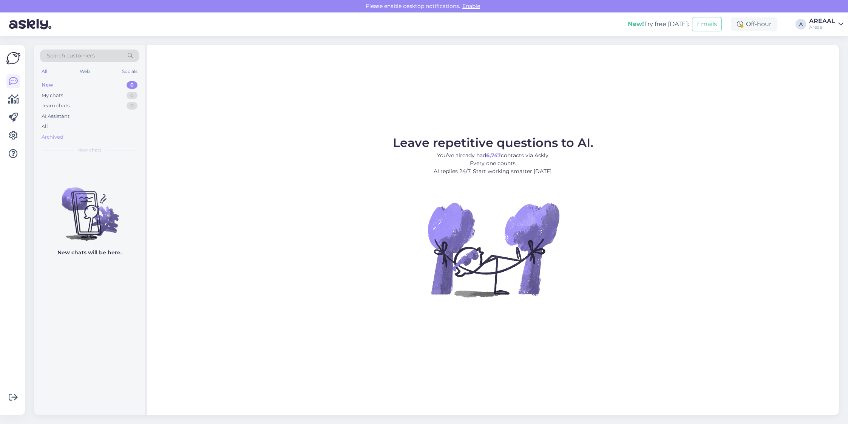
click at [93, 135] on div "Archived" at bounding box center [89, 137] width 99 height 11
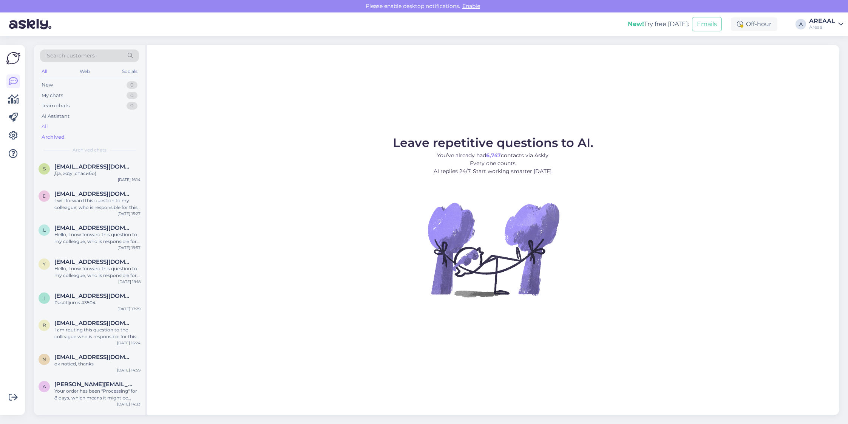
click at [88, 128] on div "All" at bounding box center [89, 126] width 99 height 11
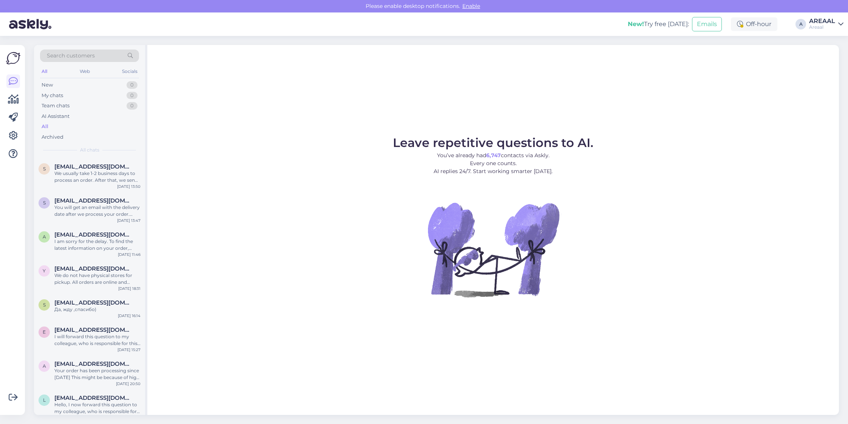
click at [826, 22] on div "AREAAL" at bounding box center [823, 21] width 26 height 6
click at [830, 50] on div "Nish Open" at bounding box center [797, 58] width 93 height 16
click at [832, 53] on button "Open" at bounding box center [827, 59] width 21 height 12
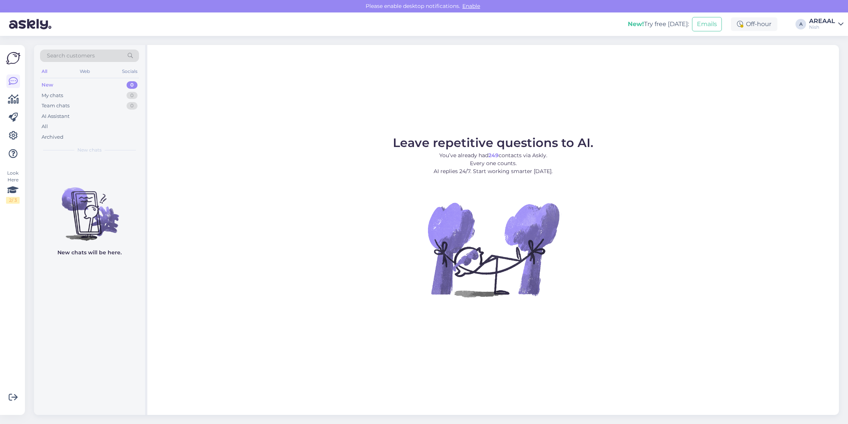
click at [91, 133] on div "Archived" at bounding box center [89, 137] width 99 height 11
click at [88, 122] on div "All" at bounding box center [89, 126] width 99 height 11
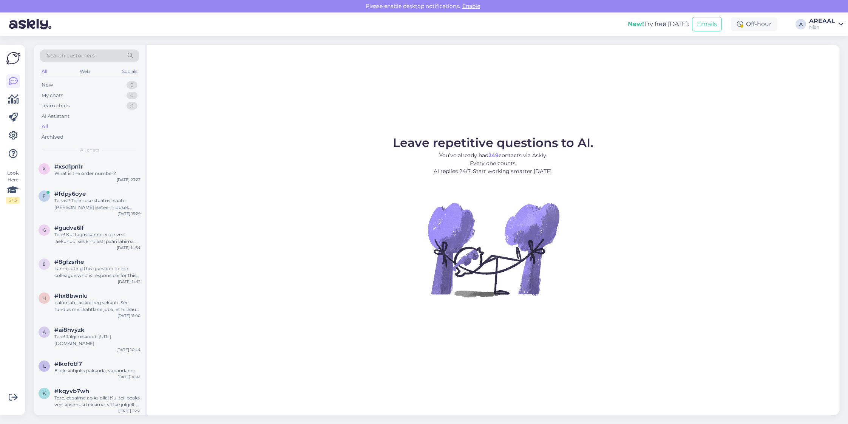
click at [828, 23] on div "AREAAL" at bounding box center [823, 21] width 26 height 6
click at [822, 50] on div "Areaal Open" at bounding box center [797, 42] width 93 height 16
click at [834, 44] on button "Open" at bounding box center [827, 42] width 21 height 12
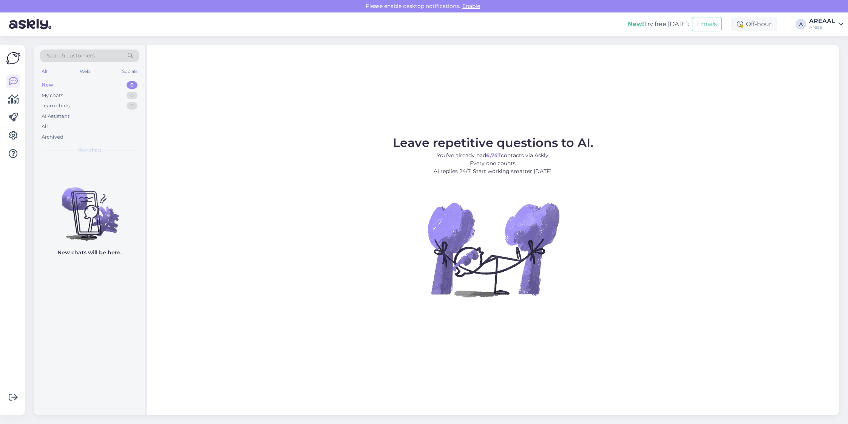
click at [342, 281] on figure "Leave repetitive questions to AI. You’ve already had 6,747 contacts via Askly. …" at bounding box center [493, 227] width 678 height 181
click at [73, 128] on div "All" at bounding box center [89, 126] width 99 height 11
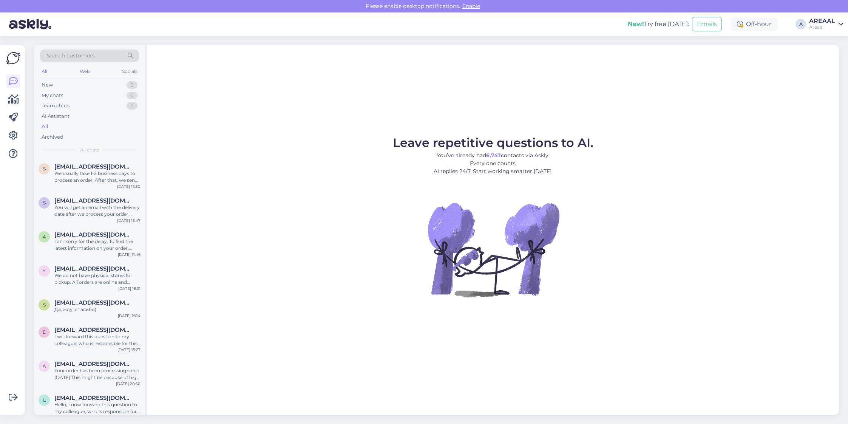
click at [309, 193] on figure "Leave repetitive questions to AI. You’ve already had 6,747 contacts via Askly. …" at bounding box center [493, 227] width 678 height 181
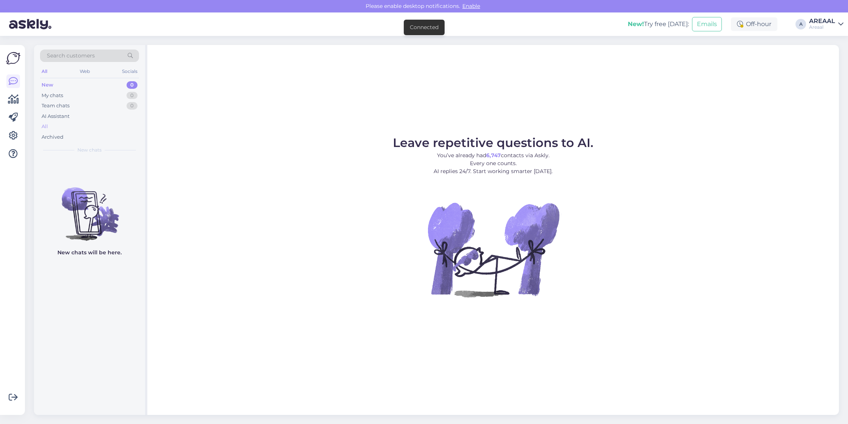
click at [108, 129] on div "All" at bounding box center [89, 126] width 99 height 11
click at [84, 129] on div "All" at bounding box center [89, 126] width 99 height 11
click at [658, 79] on div "Leave repetitive questions to AI. You’ve already had 6,747 contacts via Askly. …" at bounding box center [493, 230] width 692 height 370
click at [86, 128] on div "All" at bounding box center [89, 126] width 99 height 11
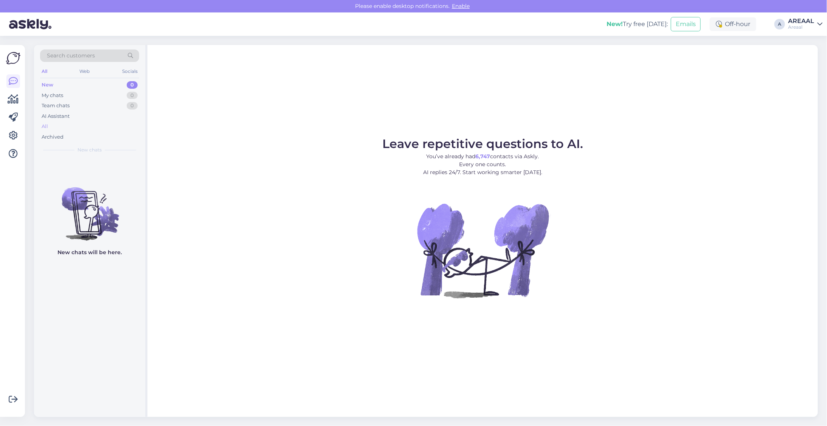
click at [76, 127] on div "All" at bounding box center [89, 126] width 99 height 11
click at [74, 127] on div "All" at bounding box center [89, 126] width 99 height 11
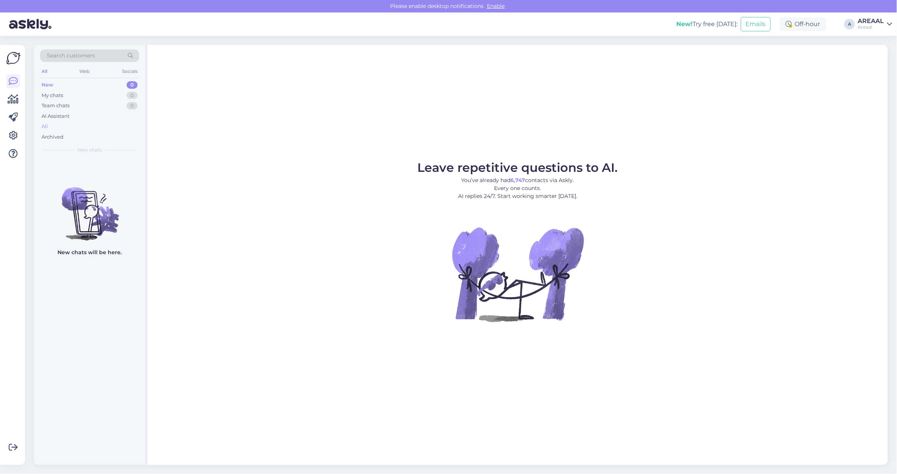
click at [94, 127] on div "All" at bounding box center [89, 126] width 99 height 11
click at [96, 127] on div "All" at bounding box center [89, 126] width 99 height 11
click at [95, 127] on div "All" at bounding box center [89, 126] width 99 height 11
click at [96, 125] on div "All" at bounding box center [89, 126] width 99 height 11
click at [74, 125] on div "All" at bounding box center [89, 126] width 99 height 11
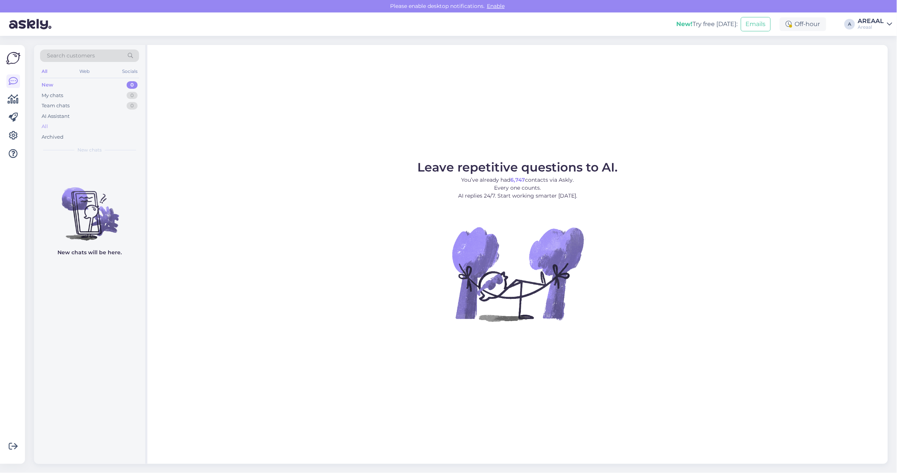
click at [74, 129] on div "All" at bounding box center [89, 126] width 99 height 11
click at [58, 127] on div "All" at bounding box center [89, 126] width 99 height 11
click at [103, 120] on div "AI Assistant" at bounding box center [89, 116] width 99 height 11
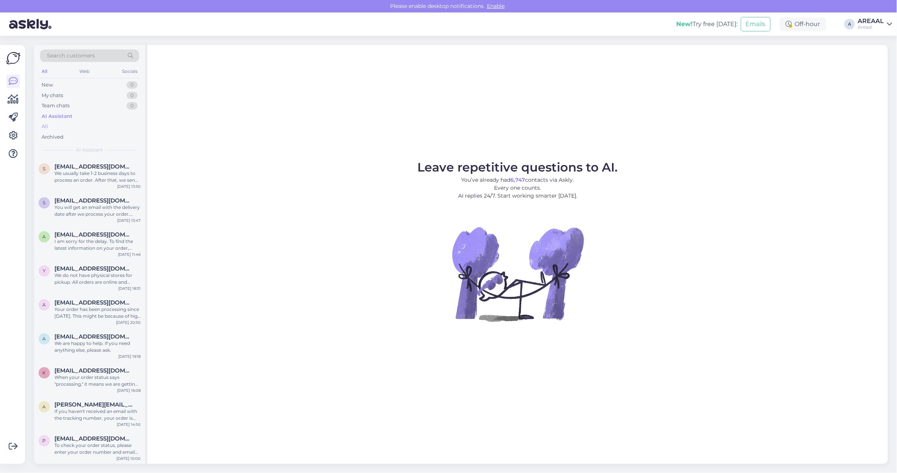
click at [100, 128] on div "All" at bounding box center [89, 126] width 99 height 11
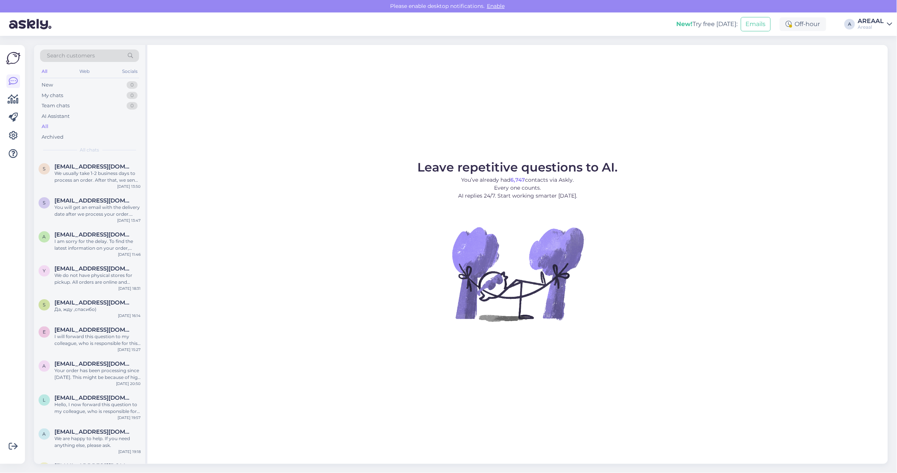
click at [741, 110] on div "Leave repetitive questions to AI. You’ve already had 6,747 contacts via Askly. …" at bounding box center [517, 254] width 740 height 419
click at [481, 181] on p "You’ve already had 6,747 contacts via Askly. Every one counts. AI replies 24/7.…" at bounding box center [517, 188] width 201 height 24
click at [59, 127] on div "All" at bounding box center [89, 126] width 99 height 11
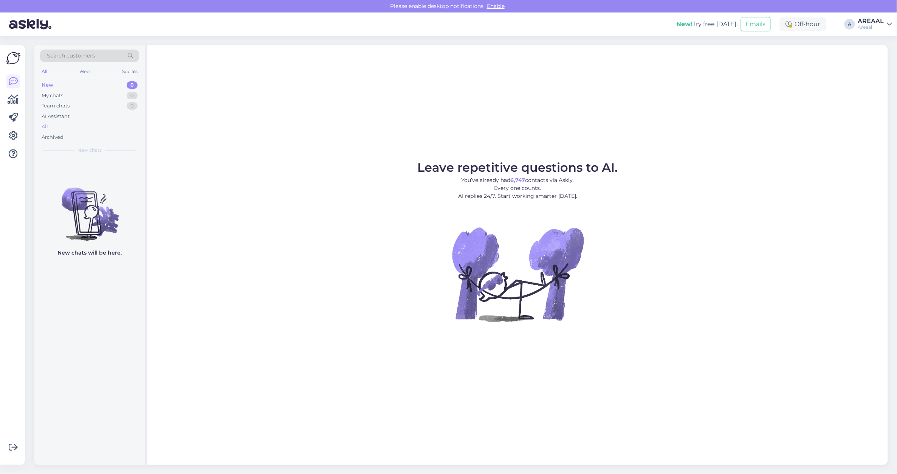
click at [94, 124] on div "All" at bounding box center [89, 126] width 99 height 11
click at [119, 128] on div "All" at bounding box center [89, 126] width 99 height 11
click at [137, 128] on div "All" at bounding box center [89, 126] width 99 height 11
click at [82, 139] on div "Archived" at bounding box center [89, 137] width 99 height 11
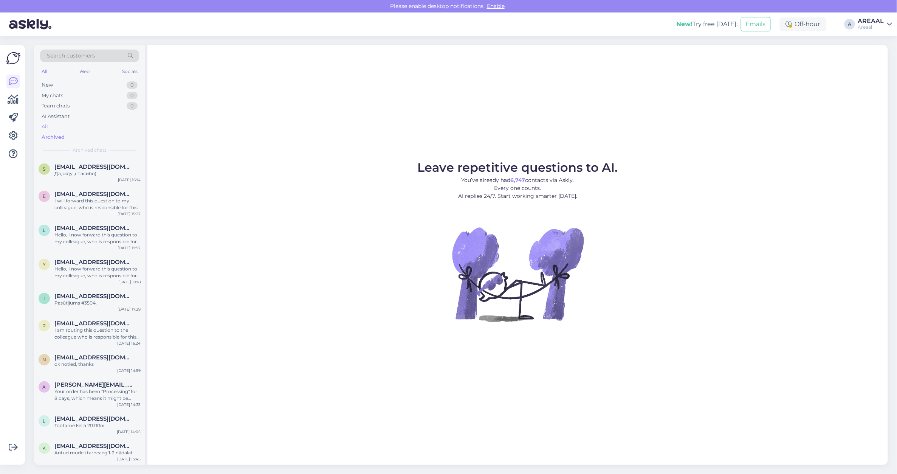
click at [82, 126] on div "All" at bounding box center [89, 126] width 99 height 11
